Goal: Task Accomplishment & Management: Manage account settings

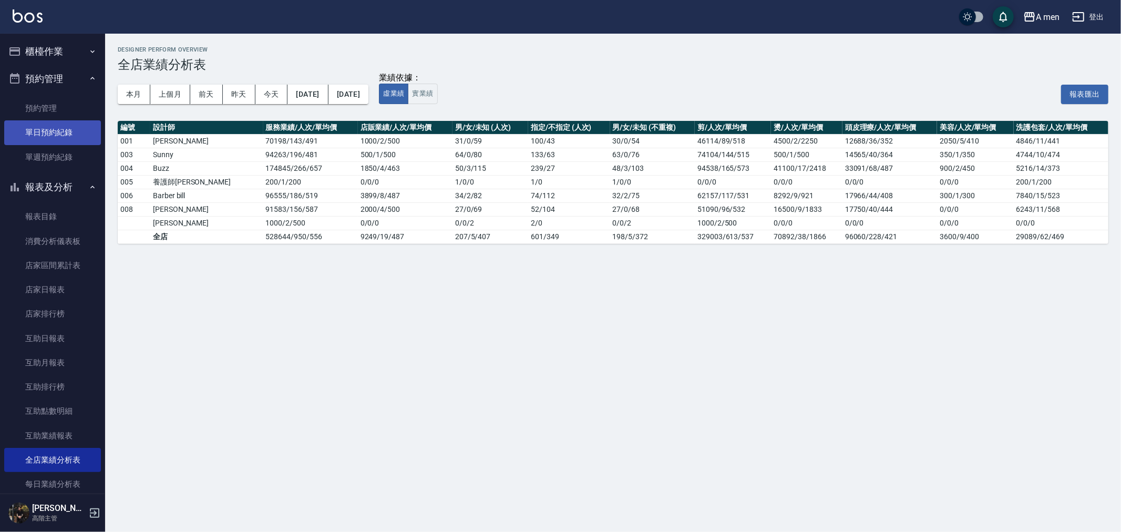
click at [52, 123] on link "單日預約紀錄" at bounding box center [52, 132] width 97 height 24
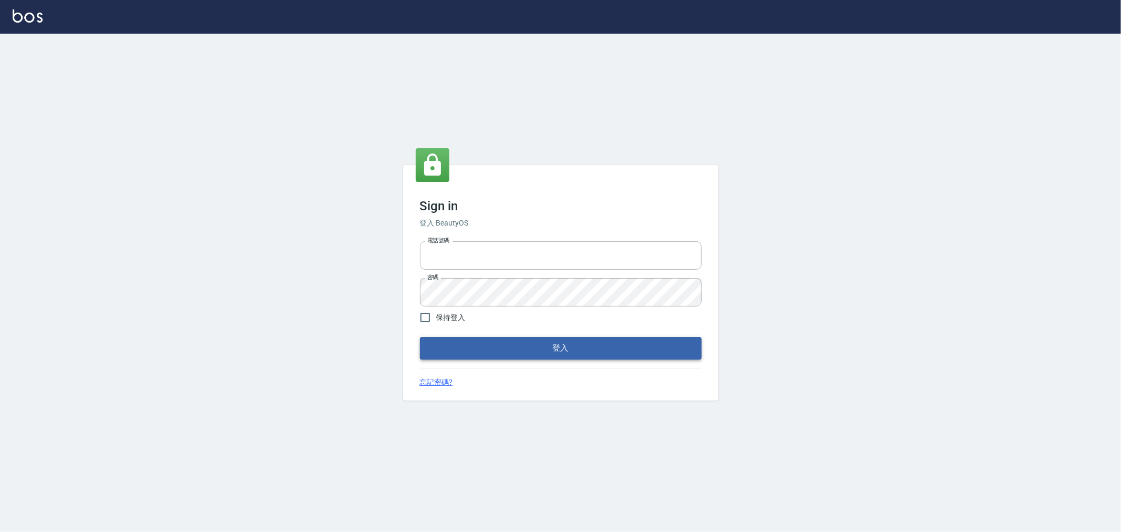
type input "0952064966"
click at [471, 348] on button "登入" at bounding box center [561, 348] width 282 height 22
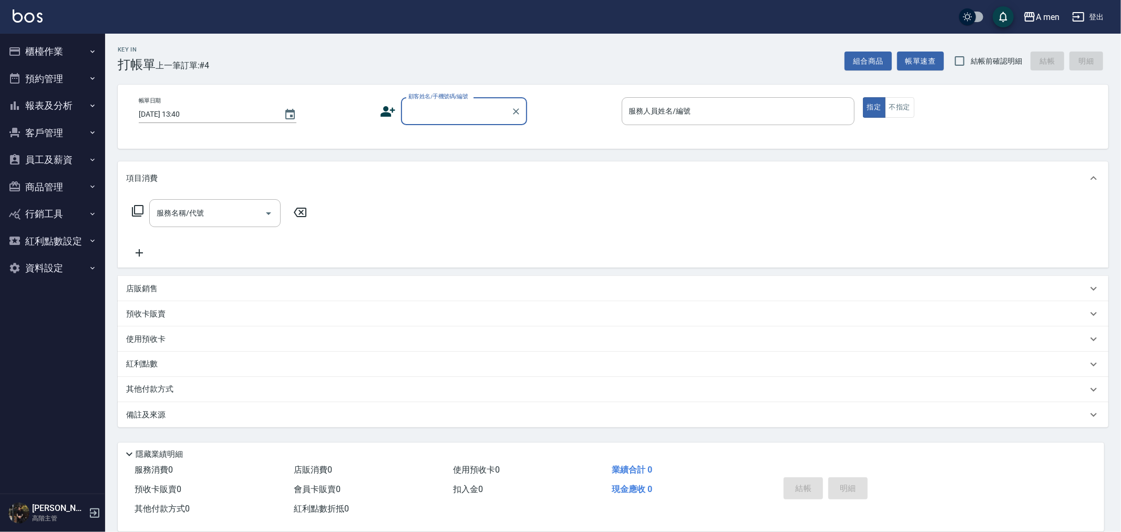
click at [74, 79] on button "預約管理" at bounding box center [52, 78] width 97 height 27
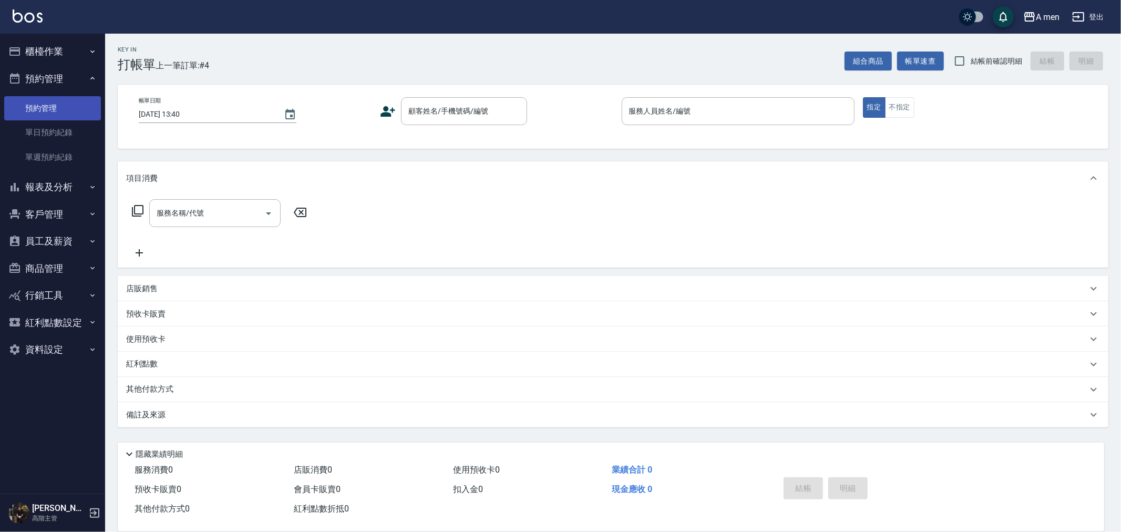
click at [60, 117] on link "預約管理" at bounding box center [52, 108] width 97 height 24
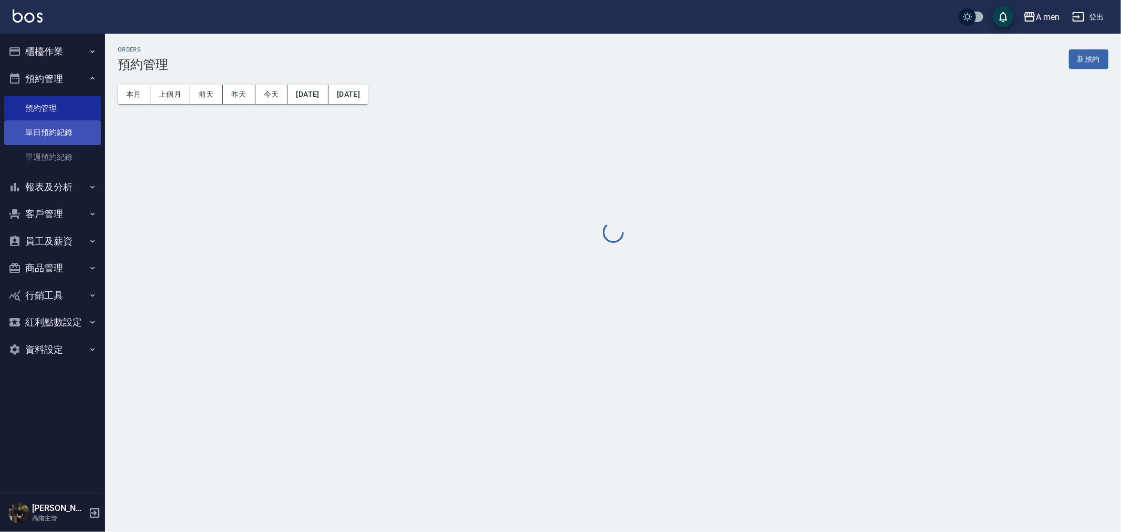
click at [59, 127] on link "單日預約紀錄" at bounding box center [52, 132] width 97 height 24
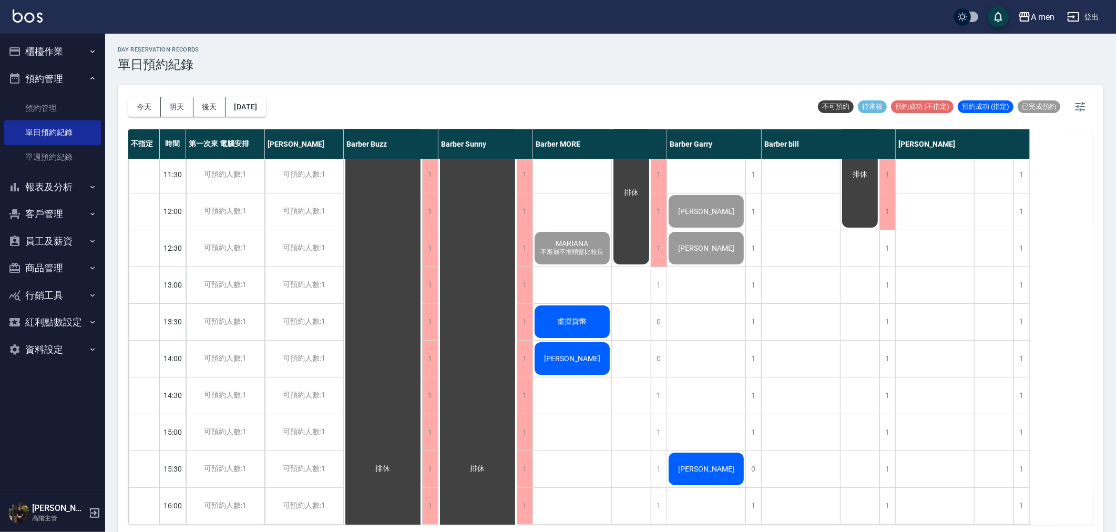
scroll to position [58, 0]
